Goal: Task Accomplishment & Management: Manage account settings

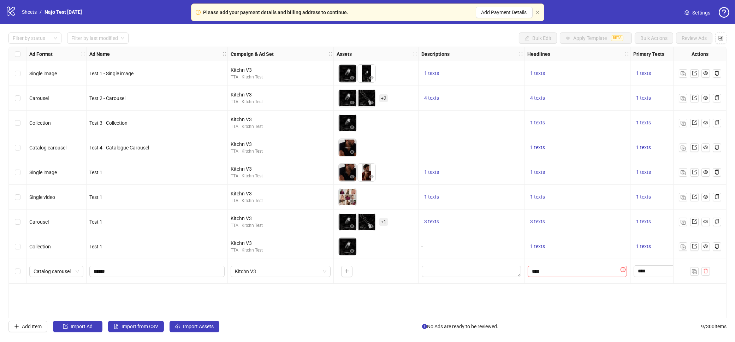
click at [14, 12] on icon "logo/logo-mobile" at bounding box center [11, 11] width 11 height 11
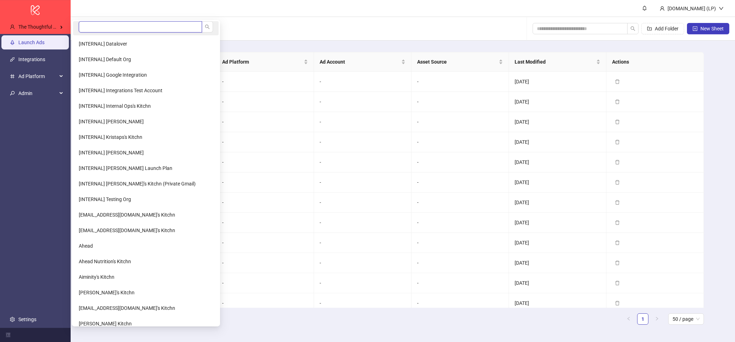
click at [114, 25] on input "search" at bounding box center [140, 26] width 123 height 11
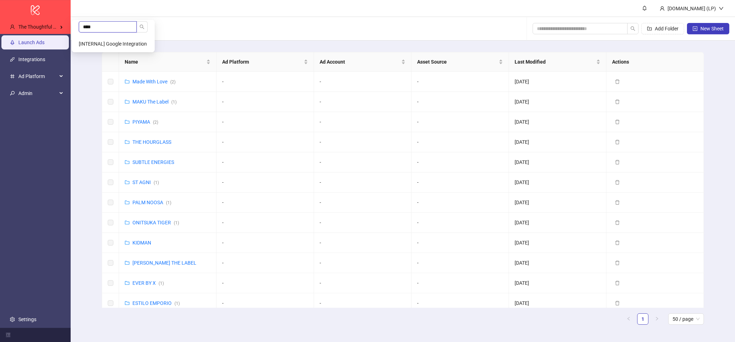
type input "****"
click at [104, 41] on span "[INTERNAL] Google Integration" at bounding box center [113, 44] width 68 height 6
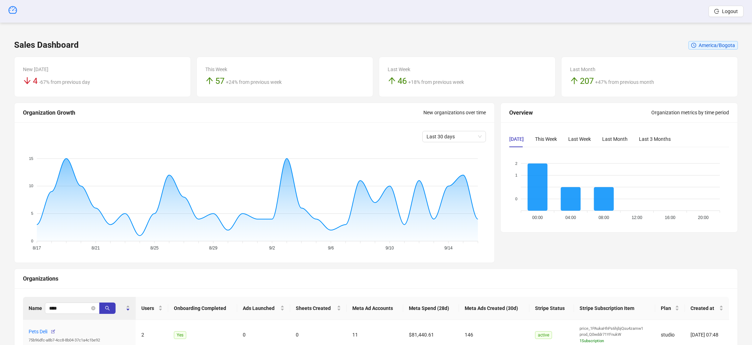
scroll to position [40, 0]
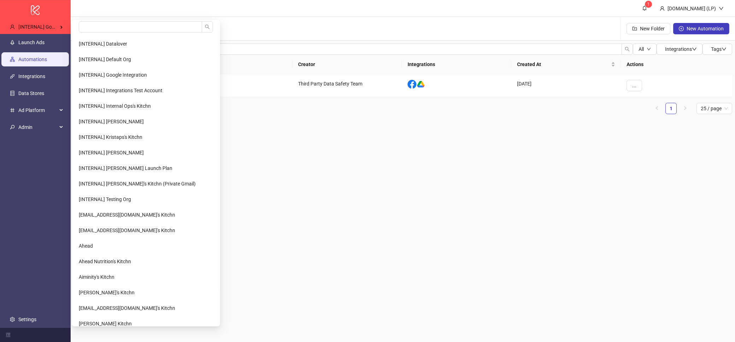
click at [123, 19] on div "Automations" at bounding box center [109, 28] width 66 height 23
click at [102, 30] on input "search" at bounding box center [140, 26] width 123 height 11
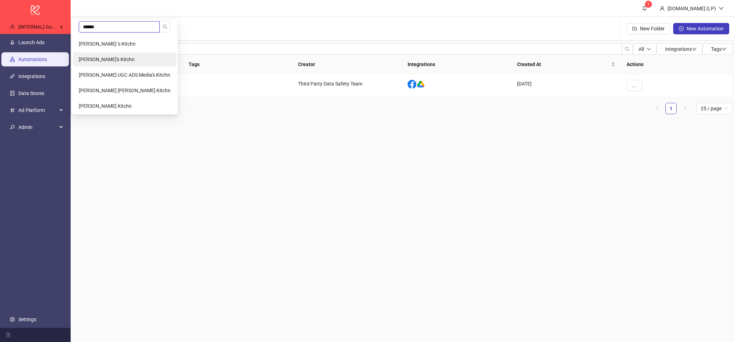
type input "******"
click at [86, 59] on span "[PERSON_NAME]'s Kitchn" at bounding box center [107, 60] width 56 height 6
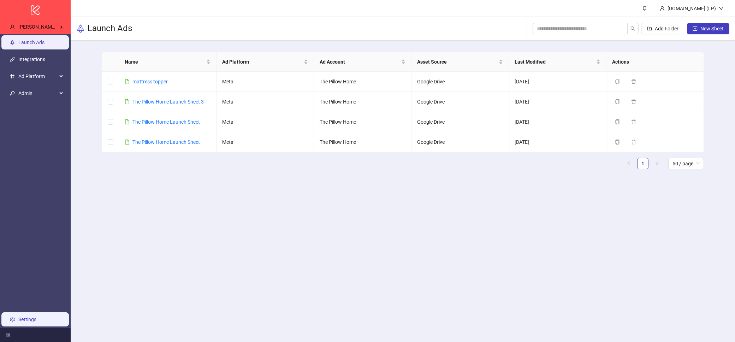
click at [34, 322] on link "Settings" at bounding box center [27, 320] width 18 height 6
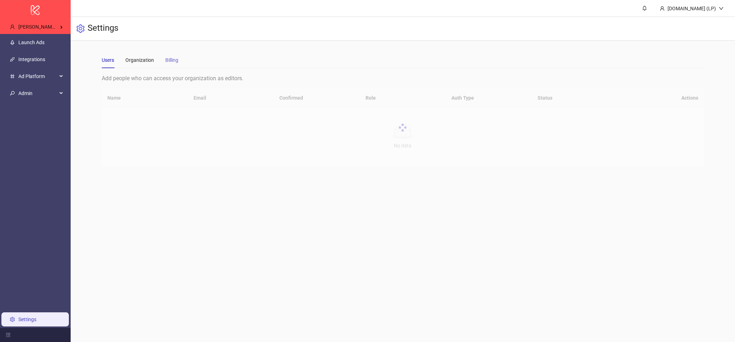
click at [170, 66] on div "Billing" at bounding box center [171, 60] width 13 height 16
